Goal: Task Accomplishment & Management: Manage account settings

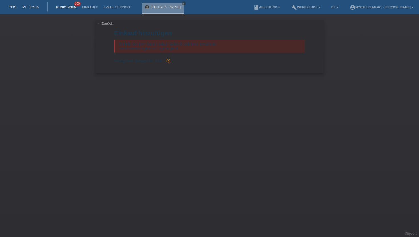
click at [71, 7] on link "Kund*innen" at bounding box center [66, 6] width 26 height 3
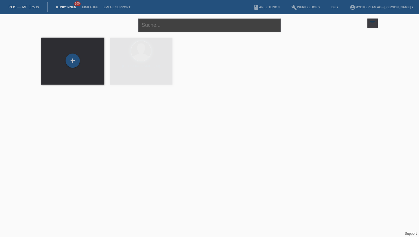
click at [155, 20] on input "text" at bounding box center [209, 25] width 143 height 13
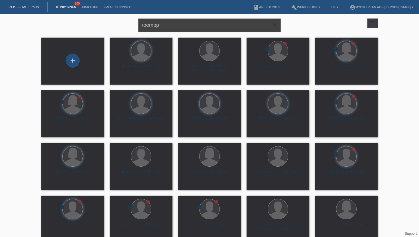
type input "roempp"
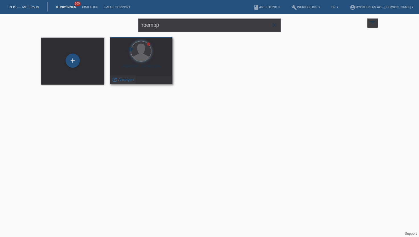
click at [128, 82] on div "launch Anzeigen" at bounding box center [123, 80] width 26 height 9
click at [126, 79] on span "Anzeigen" at bounding box center [125, 80] width 15 height 4
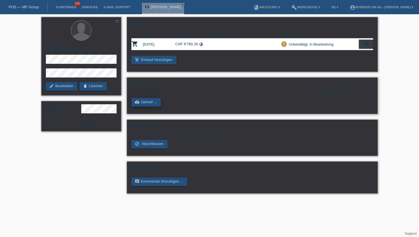
click at [151, 103] on link "cloud_upload Upload ..." at bounding box center [145, 102] width 29 height 9
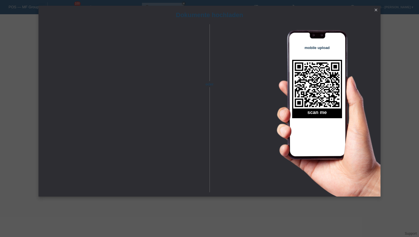
click at [375, 9] on icon "close" at bounding box center [376, 10] width 5 height 5
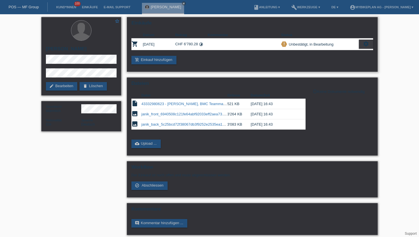
click at [371, 46] on div "settings" at bounding box center [366, 44] width 14 height 9
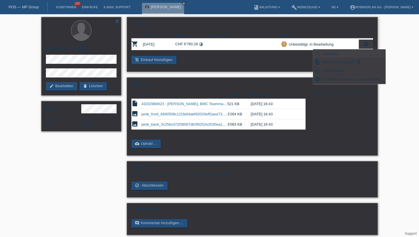
click at [347, 56] on div "fullscreen Anzeigen" at bounding box center [349, 54] width 72 height 9
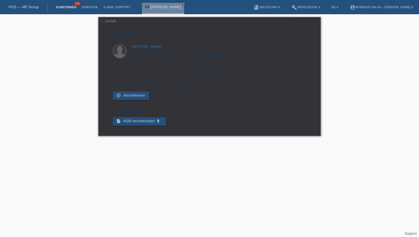
click at [66, 7] on link "Kund*innen" at bounding box center [66, 6] width 26 height 3
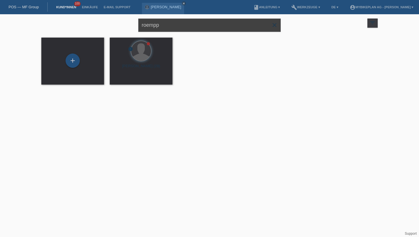
click at [178, 23] on input "roempp" at bounding box center [209, 25] width 143 height 13
type input "popovic"
click at [120, 79] on span "Anzeigen" at bounding box center [125, 80] width 15 height 4
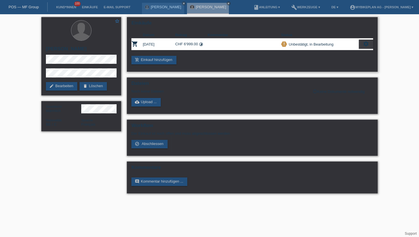
click at [369, 45] on icon "settings" at bounding box center [366, 44] width 6 height 6
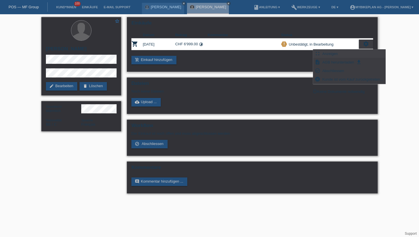
click at [349, 56] on div "fullscreen Anzeigen" at bounding box center [349, 54] width 72 height 9
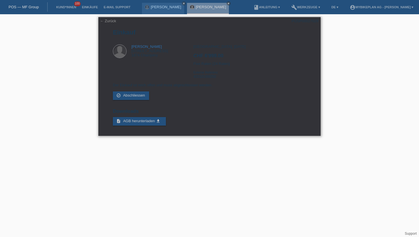
click at [112, 21] on link "← Zurück" at bounding box center [108, 21] width 16 height 4
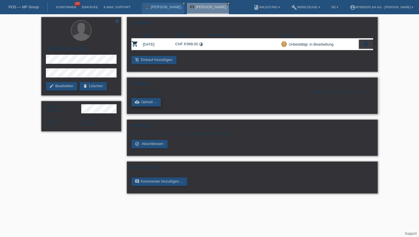
click at [146, 104] on link "cloud_upload Upload ..." at bounding box center [145, 102] width 29 height 9
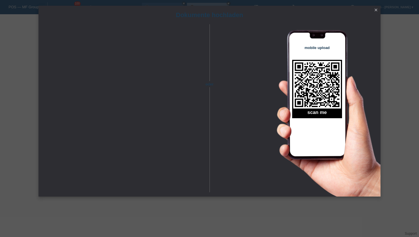
click at [375, 6] on div "Dokumente hochladen" at bounding box center [210, 15] width 342 height 19
click at [375, 9] on icon "close" at bounding box center [376, 10] width 5 height 5
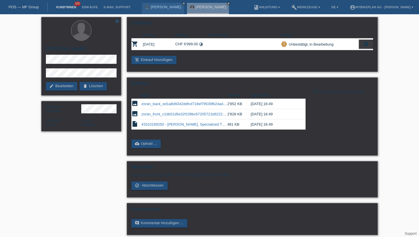
click at [64, 6] on link "Kund*innen" at bounding box center [66, 6] width 26 height 3
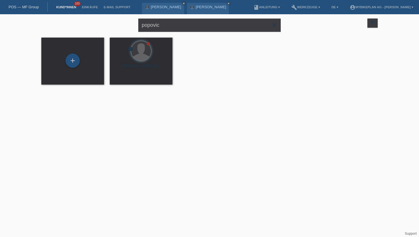
click at [169, 15] on div "popovic close" at bounding box center [209, 24] width 143 height 21
click at [169, 29] on input "popovic" at bounding box center [209, 25] width 143 height 13
type input "Medina"
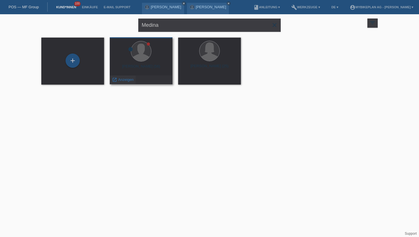
click at [118, 83] on div "launch Anzeigen" at bounding box center [123, 80] width 26 height 9
click at [120, 81] on span "Anzeigen" at bounding box center [125, 80] width 15 height 4
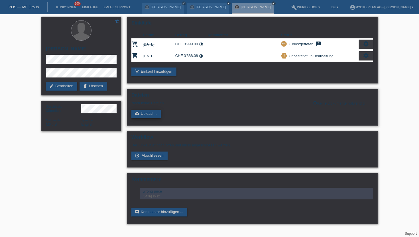
click at [135, 114] on icon "cloud_upload" at bounding box center [137, 114] width 5 height 5
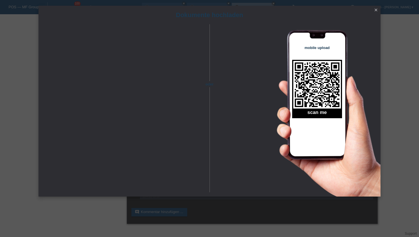
click at [376, 10] on icon "close" at bounding box center [376, 10] width 5 height 5
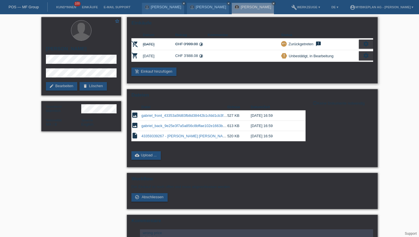
click at [370, 54] on div "settings" at bounding box center [366, 55] width 14 height 9
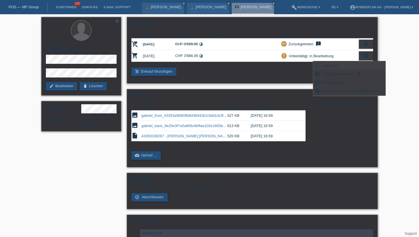
click at [335, 66] on span "Anzeigen" at bounding box center [330, 65] width 17 height 7
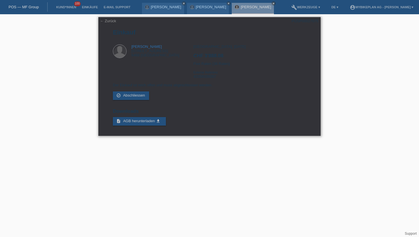
click at [113, 21] on link "← Zurück" at bounding box center [108, 21] width 16 height 4
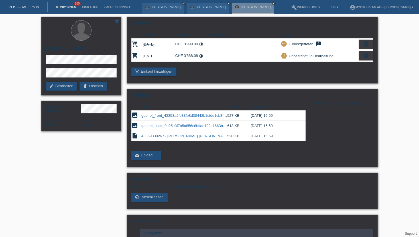
click at [67, 8] on link "Kund*innen" at bounding box center [66, 6] width 26 height 3
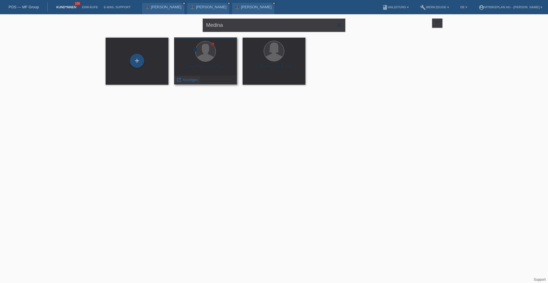
click at [195, 81] on span "Anzeigen" at bounding box center [190, 80] width 15 height 4
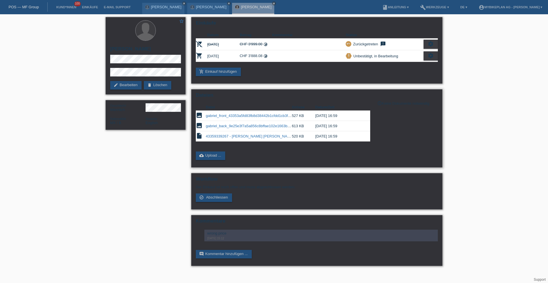
click at [207, 161] on div "Dateien Datei Grösse Datum/Zeit image gabriel_front_43353a5fd83fb8d38442b1cfdd1…" at bounding box center [316, 128] width 251 height 78
click at [209, 159] on link "cloud_upload Upload ..." at bounding box center [210, 155] width 29 height 9
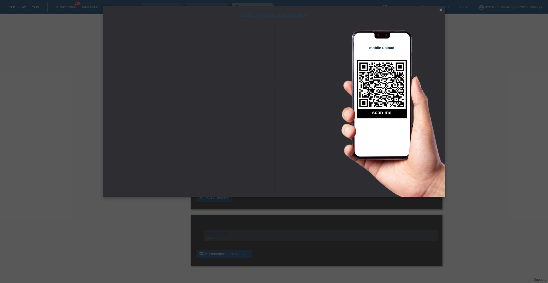
click at [441, 10] on icon "close" at bounding box center [440, 10] width 5 height 5
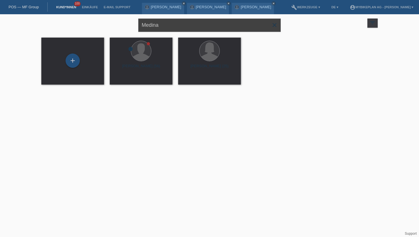
click at [167, 20] on input "Medina" at bounding box center [209, 25] width 143 height 13
click at [163, 24] on input "Medina" at bounding box center [209, 25] width 143 height 13
type input "[PERSON_NAME]"
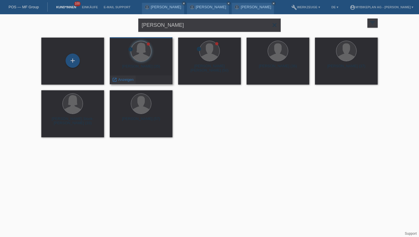
click at [123, 82] on span "Anzeigen" at bounding box center [125, 80] width 15 height 4
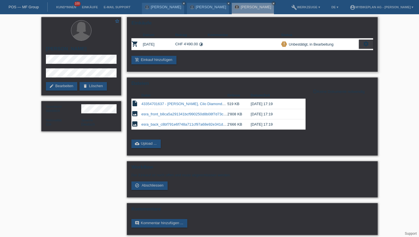
click at [368, 45] on icon "settings" at bounding box center [366, 44] width 6 height 6
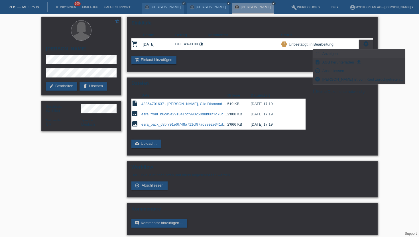
click at [346, 55] on div "fullscreen Anzeigen" at bounding box center [359, 54] width 92 height 9
